Goal: Task Accomplishment & Management: Use online tool/utility

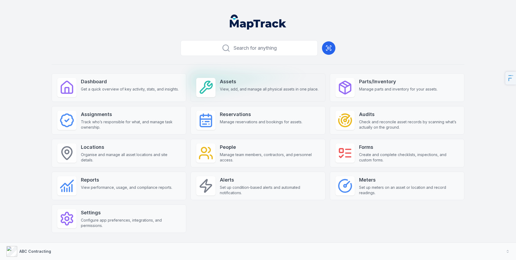
click at [227, 86] on div "Assets View, add, and manage all physical assets in one place." at bounding box center [269, 85] width 99 height 14
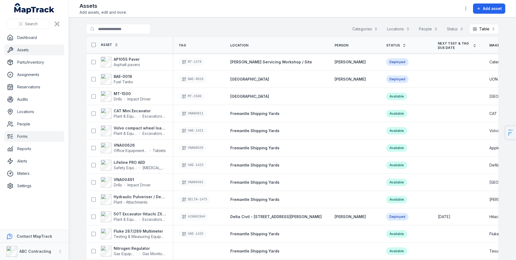
click at [28, 139] on link "Forms" at bounding box center [34, 136] width 60 height 11
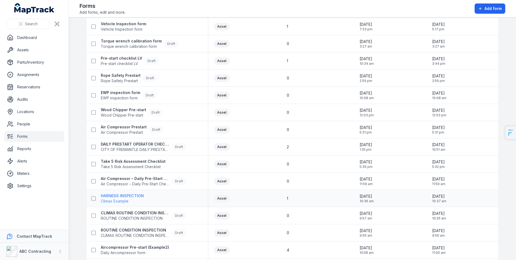
scroll to position [87, 0]
click at [140, 183] on span "Air Compressor – Daily Pre-Start Checklist" at bounding box center [135, 183] width 69 height 5
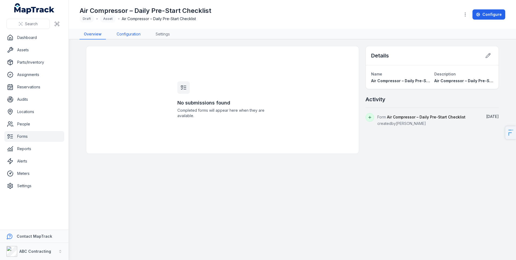
click at [132, 31] on link "Configuration" at bounding box center [128, 34] width 33 height 10
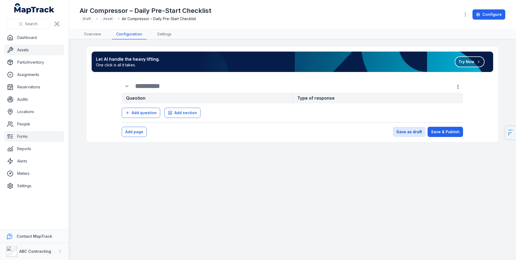
click at [38, 48] on link "Assets" at bounding box center [34, 50] width 60 height 11
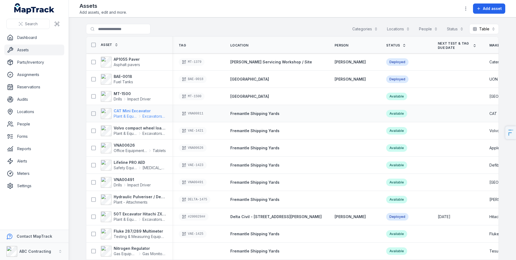
click at [137, 110] on strong "CAT Mini Excavator" at bounding box center [140, 110] width 52 height 5
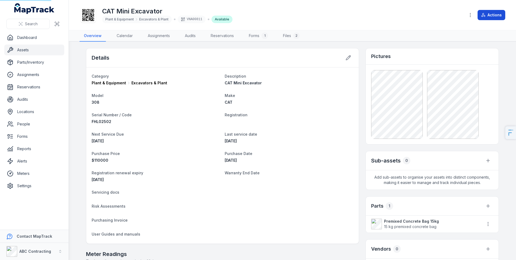
click at [493, 13] on button "Actions" at bounding box center [492, 15] width 28 height 10
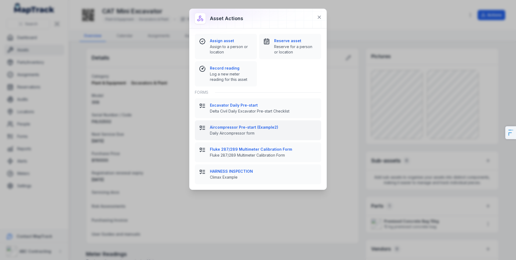
click at [247, 126] on strong "Aircompressor Pre-start (Example2)" at bounding box center [263, 127] width 107 height 5
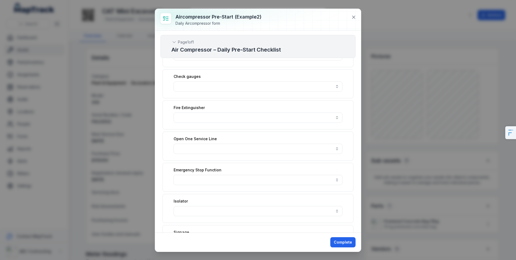
scroll to position [248, 0]
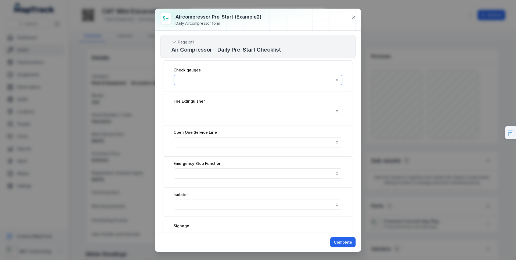
click at [228, 81] on button "button" at bounding box center [258, 80] width 169 height 10
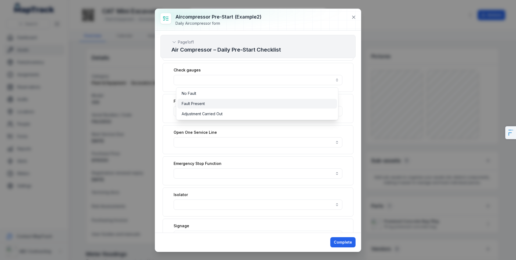
click at [215, 105] on div "Fault Present" at bounding box center [257, 103] width 151 height 5
click at [216, 111] on span "Adjustment Carried Out" at bounding box center [202, 113] width 41 height 5
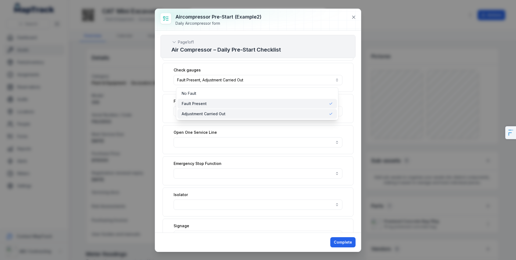
click at [216, 102] on div "Fault Present" at bounding box center [257, 103] width 151 height 5
click at [216, 111] on div "Adjustment Carried Out" at bounding box center [257, 114] width 160 height 10
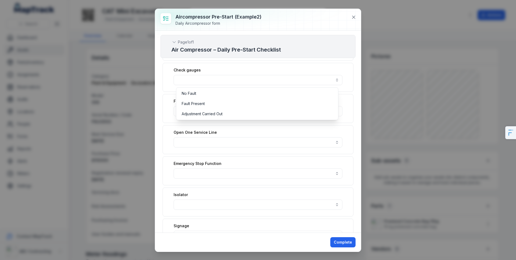
click at [317, 19] on div "Aircompressor Pre-start (Example2) Daily Aircompressor form Page 1 of 1 Air Com…" at bounding box center [258, 130] width 206 height 243
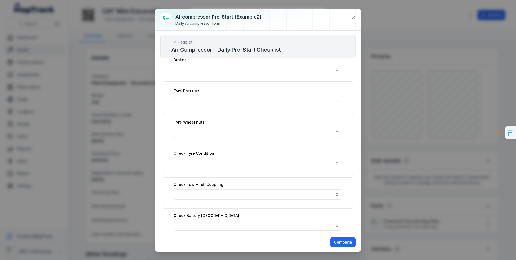
scroll to position [476, 0]
click at [233, 100] on button "button" at bounding box center [258, 101] width 169 height 10
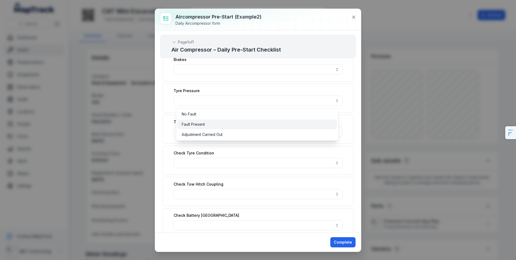
click at [198, 126] on span "Fault Present" at bounding box center [193, 124] width 23 height 5
click at [201, 135] on span "Adjustment Carried Out" at bounding box center [202, 134] width 41 height 5
click at [187, 125] on span "Fault Present" at bounding box center [194, 124] width 25 height 5
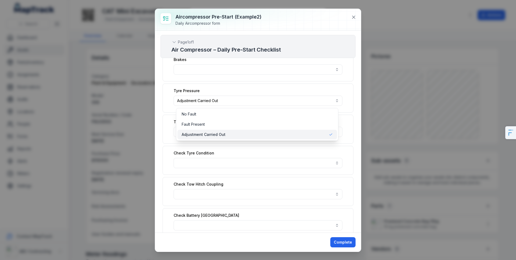
drag, startPoint x: 193, startPoint y: 135, endPoint x: 193, endPoint y: 132, distance: 3.0
click at [193, 135] on span "Adjustment Carried Out" at bounding box center [204, 134] width 44 height 5
click at [195, 123] on span "Fault Present" at bounding box center [193, 124] width 23 height 5
click at [198, 132] on span "Adjustment Carried Out" at bounding box center [202, 134] width 41 height 5
click at [199, 125] on span "Fault Present" at bounding box center [194, 124] width 25 height 5
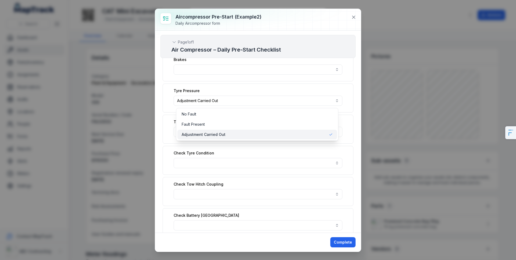
click at [201, 134] on span "Adjustment Carried Out" at bounding box center [204, 134] width 44 height 5
click at [166, 107] on div "Tyre Pressure" at bounding box center [258, 98] width 191 height 29
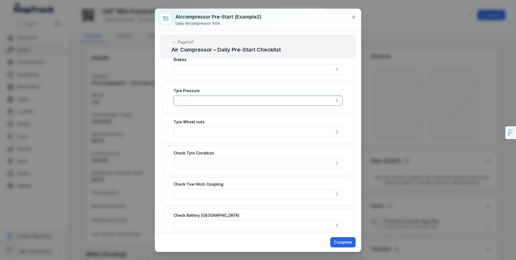
click at [224, 99] on button "button" at bounding box center [258, 101] width 169 height 10
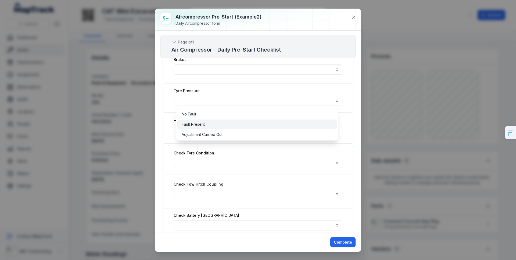
click at [214, 125] on div "Fault Present" at bounding box center [257, 124] width 151 height 5
click at [214, 135] on span "Adjustment Carried Out" at bounding box center [202, 134] width 41 height 5
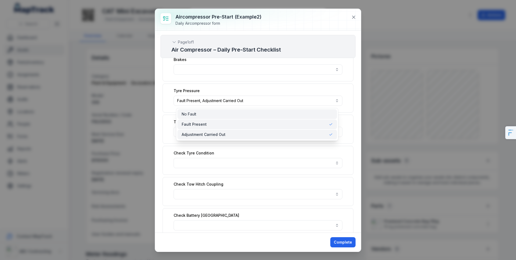
click at [211, 113] on div "No Fault" at bounding box center [257, 114] width 151 height 5
click at [209, 114] on div "No Fault" at bounding box center [257, 114] width 151 height 5
click at [204, 126] on span "Fault Present" at bounding box center [194, 124] width 25 height 5
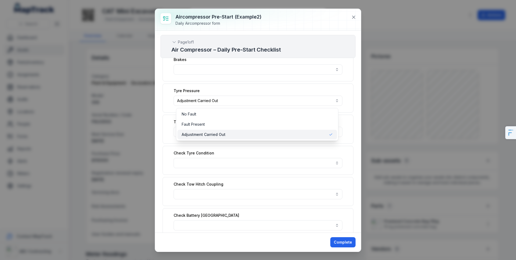
click at [207, 134] on span "Adjustment Carried Out" at bounding box center [204, 134] width 44 height 5
click at [195, 134] on span "Adjustment Carried Out" at bounding box center [202, 134] width 41 height 5
click at [175, 159] on div "**********" at bounding box center [257, 248] width 195 height 1332
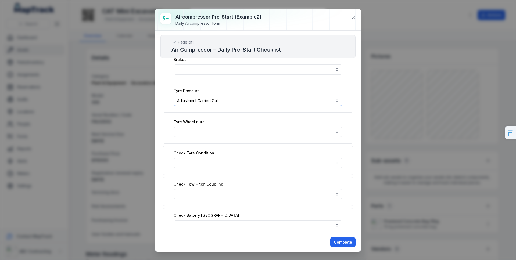
click at [211, 103] on button "**********" at bounding box center [258, 101] width 169 height 10
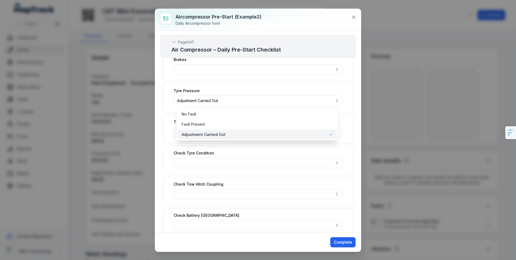
click at [209, 138] on div "Adjustment Carried Out" at bounding box center [257, 135] width 160 height 10
click at [348, 127] on div "Project Name Project No Plant ID SMU Hours Inspected By Date ** / ** / **** Com…" at bounding box center [257, 248] width 195 height 1332
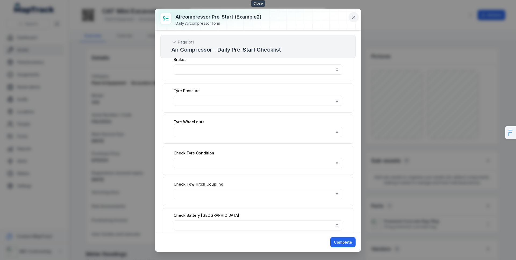
click at [352, 16] on icon at bounding box center [353, 17] width 5 height 5
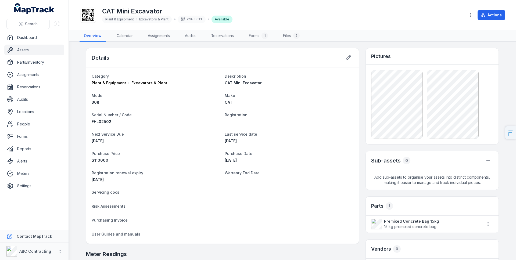
click at [38, 47] on link "Assets" at bounding box center [34, 50] width 60 height 11
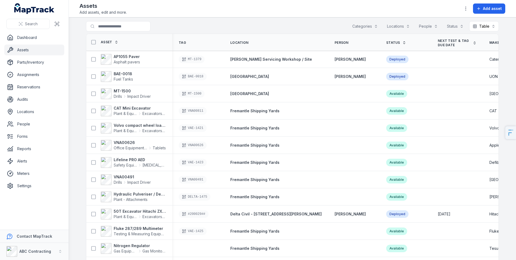
scroll to position [1, 0]
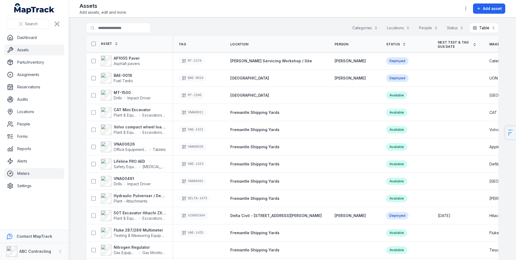
click at [40, 173] on link "Meters" at bounding box center [34, 173] width 60 height 11
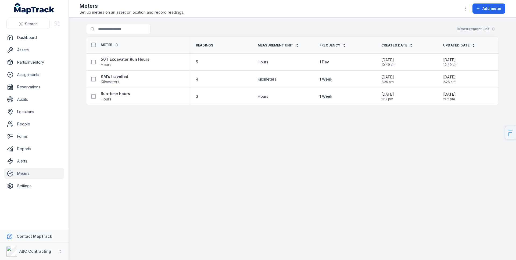
click at [490, 0] on header "Toggle Navigation Meters Set up meters on an asset or location and record readi…" at bounding box center [292, 8] width 447 height 17
click at [492, 7] on span "Add meter" at bounding box center [491, 8] width 19 height 5
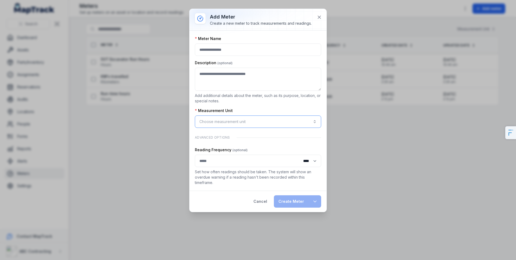
click at [249, 125] on button "Choose measurement unit" at bounding box center [258, 122] width 126 height 12
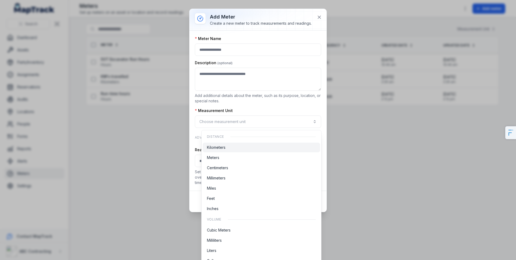
click at [219, 149] on span "Kilometers" at bounding box center [216, 147] width 19 height 5
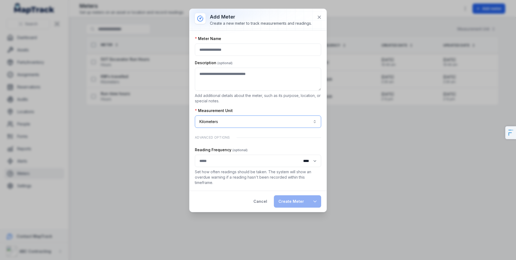
click at [252, 122] on button "**********" at bounding box center [258, 122] width 126 height 12
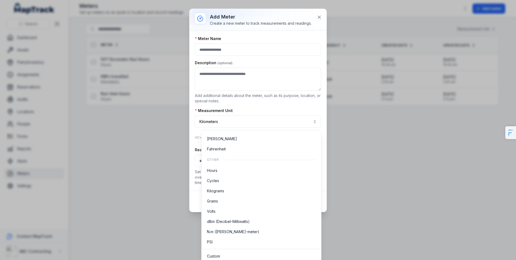
scroll to position [154, 0]
click at [225, 253] on div "Custom" at bounding box center [261, 256] width 117 height 10
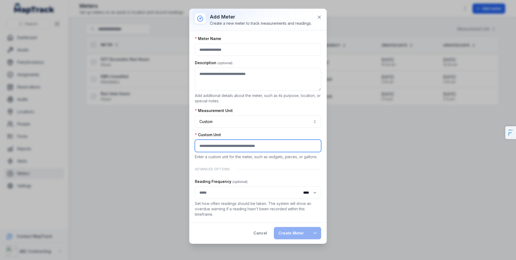
click at [231, 146] on input ":ra0:-form-item-label" at bounding box center [258, 146] width 126 height 12
click at [233, 112] on div "Measurement Unit" at bounding box center [258, 110] width 126 height 5
click at [320, 18] on icon at bounding box center [319, 17] width 3 height 3
